Goal: Navigation & Orientation: Find specific page/section

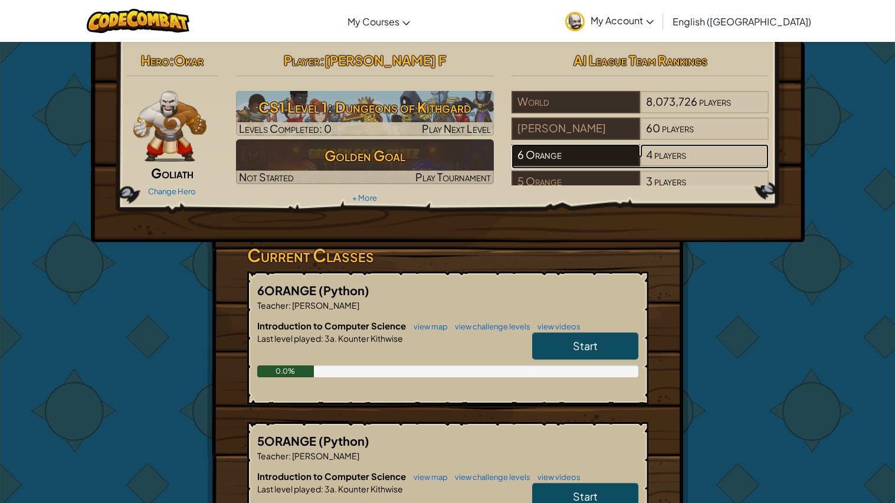
click at [529, 161] on div "6 Orange" at bounding box center [575, 155] width 129 height 22
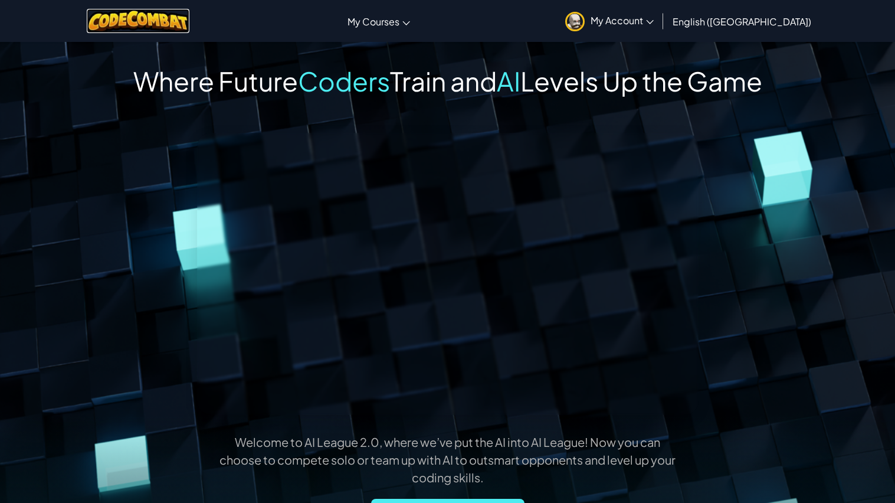
click at [164, 28] on img at bounding box center [138, 21] width 103 height 24
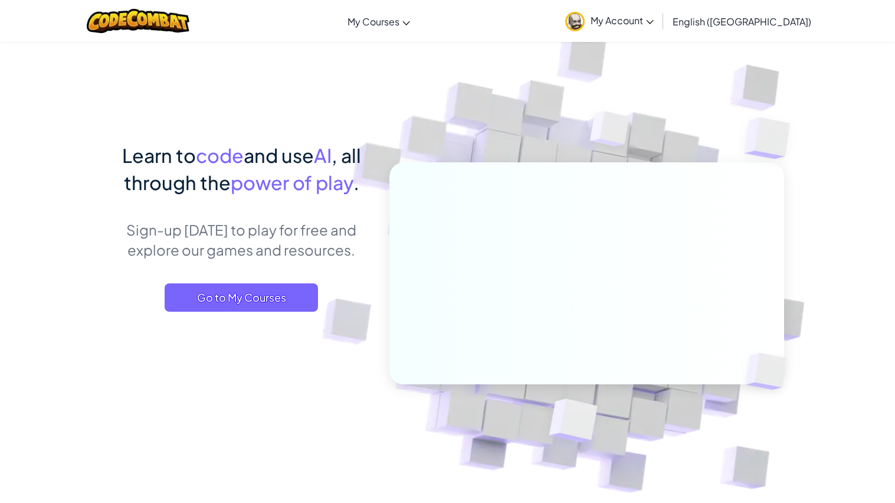
click at [163, 22] on img at bounding box center [138, 21] width 103 height 24
click at [179, 16] on img at bounding box center [138, 21] width 103 height 24
click at [654, 22] on span "My Account" at bounding box center [622, 20] width 63 height 12
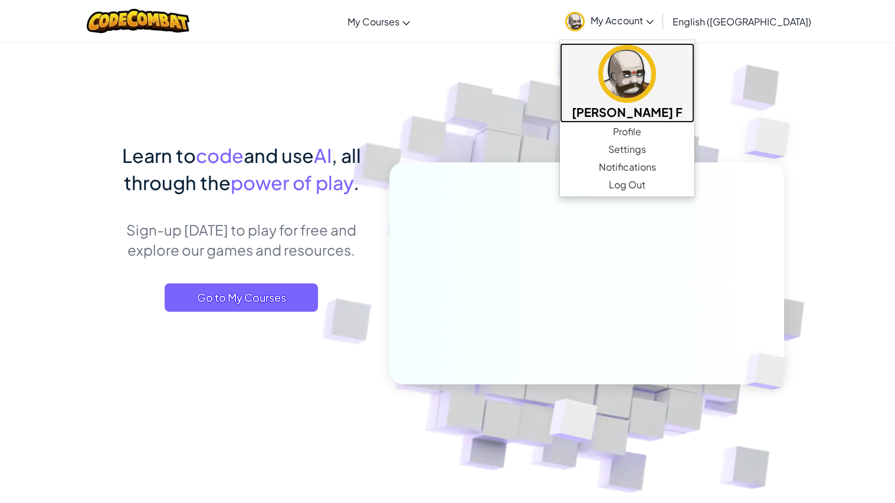
click at [656, 87] on img at bounding box center [627, 74] width 58 height 58
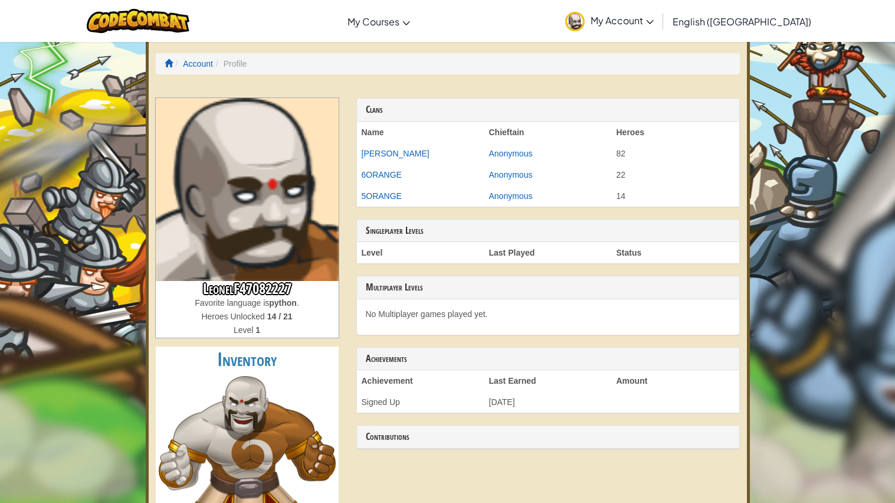
click at [208, 78] on div "Account Profile LeonelF47082227 Favorite language is python . Heroes Unlocked 1…" at bounding box center [448, 318] width 604 height 560
